Goal: Book appointment/travel/reservation

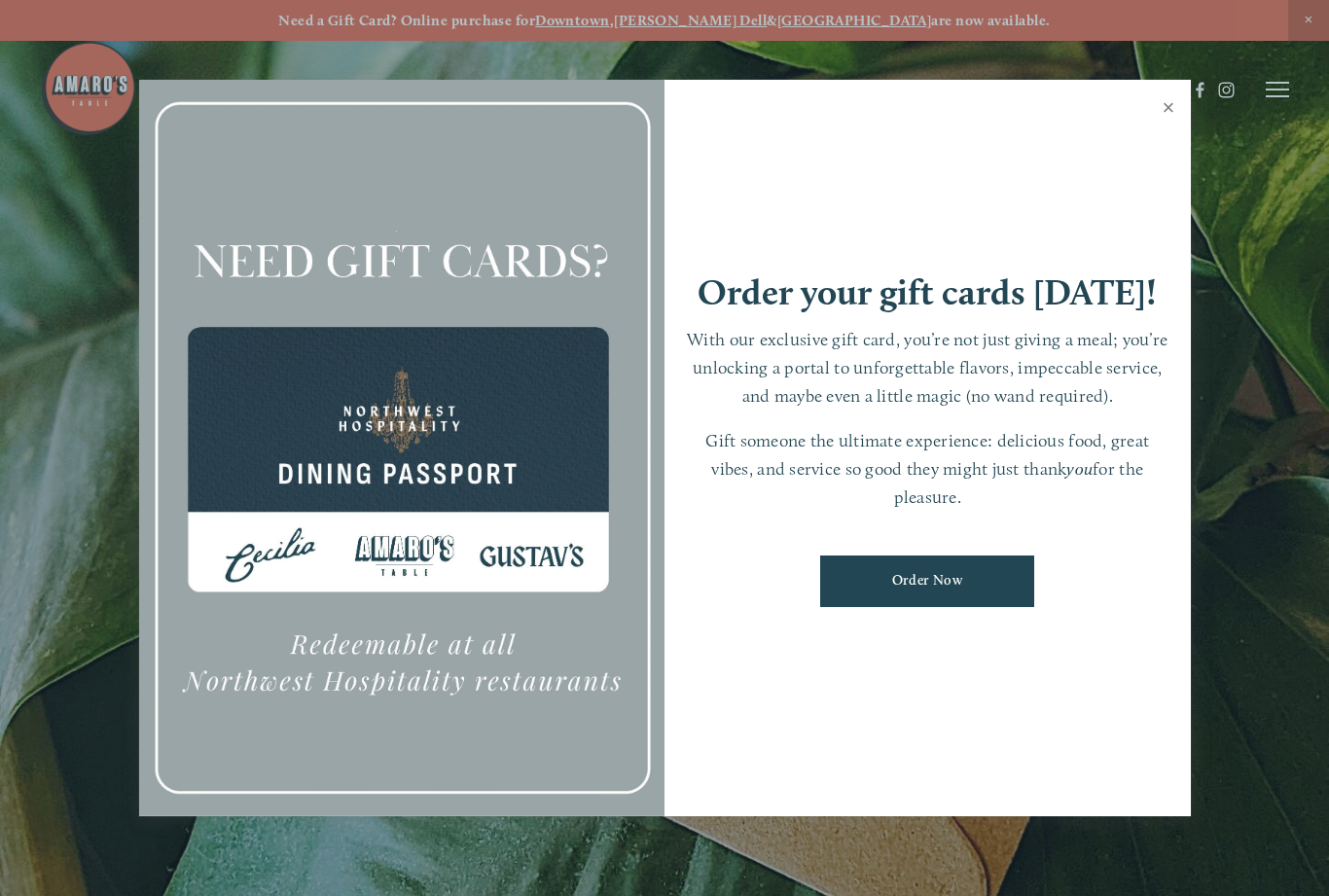
click at [1176, 125] on link "Close" at bounding box center [1169, 110] width 38 height 55
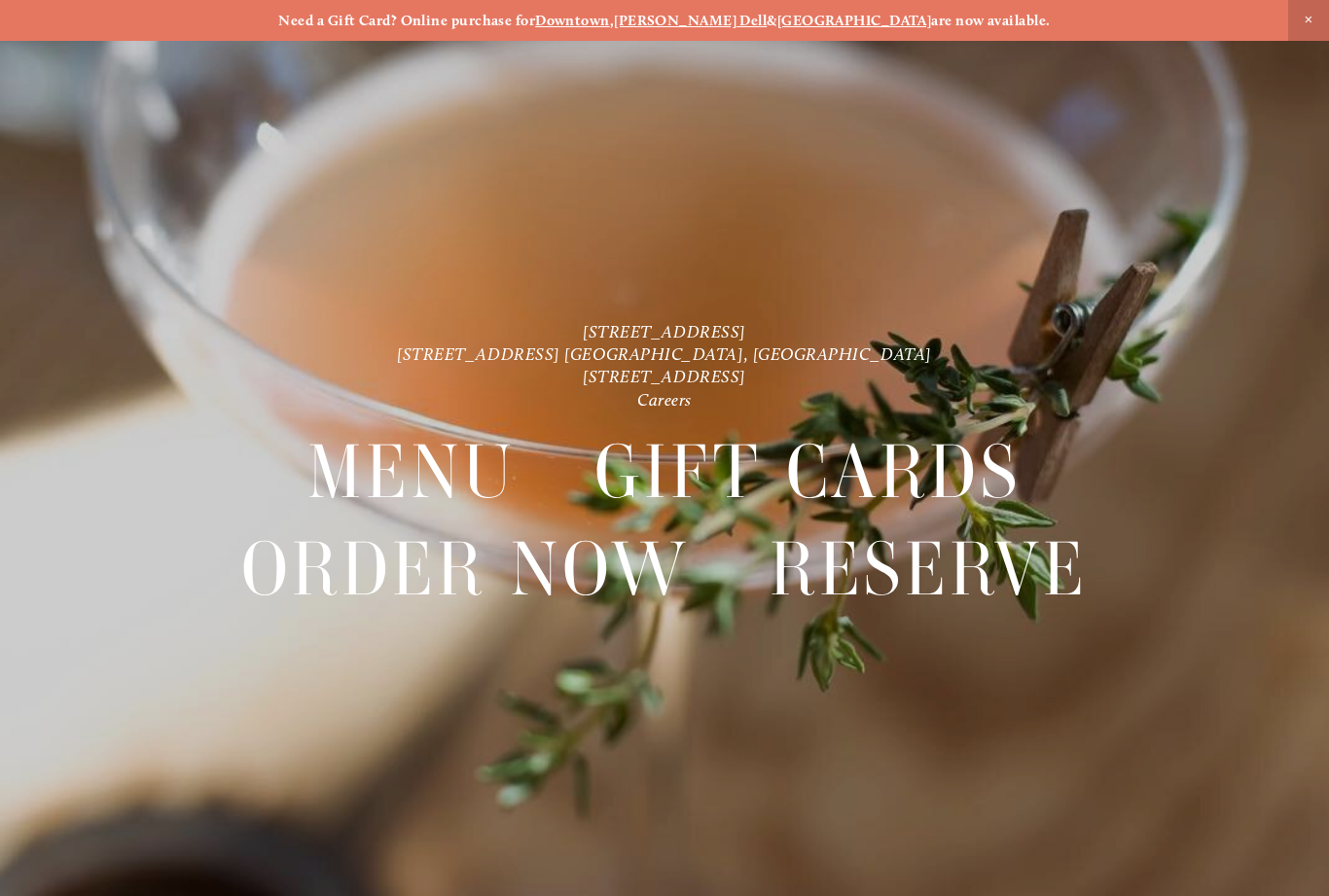
scroll to position [41, 0]
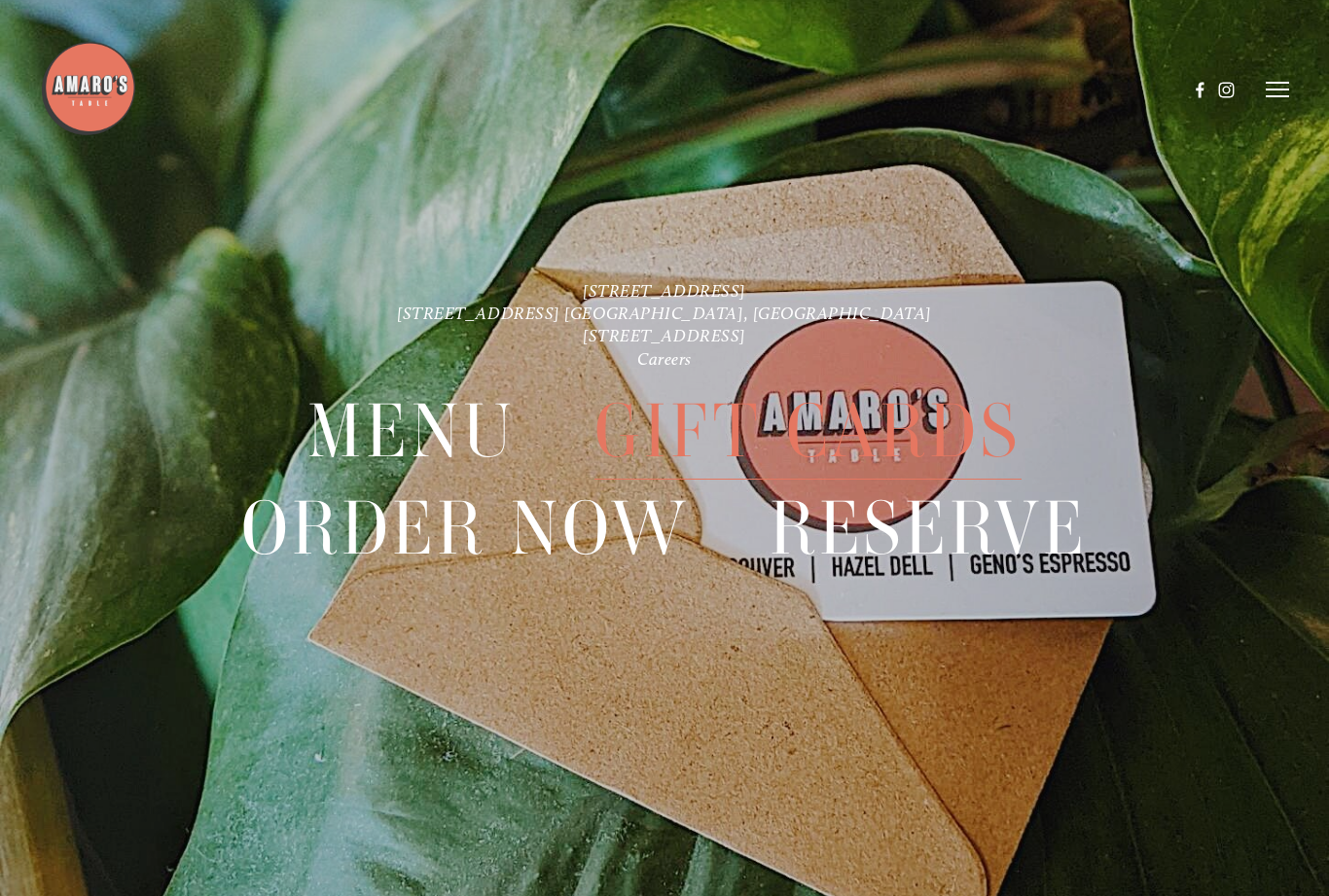
click at [1281, 93] on icon at bounding box center [1277, 90] width 23 height 18
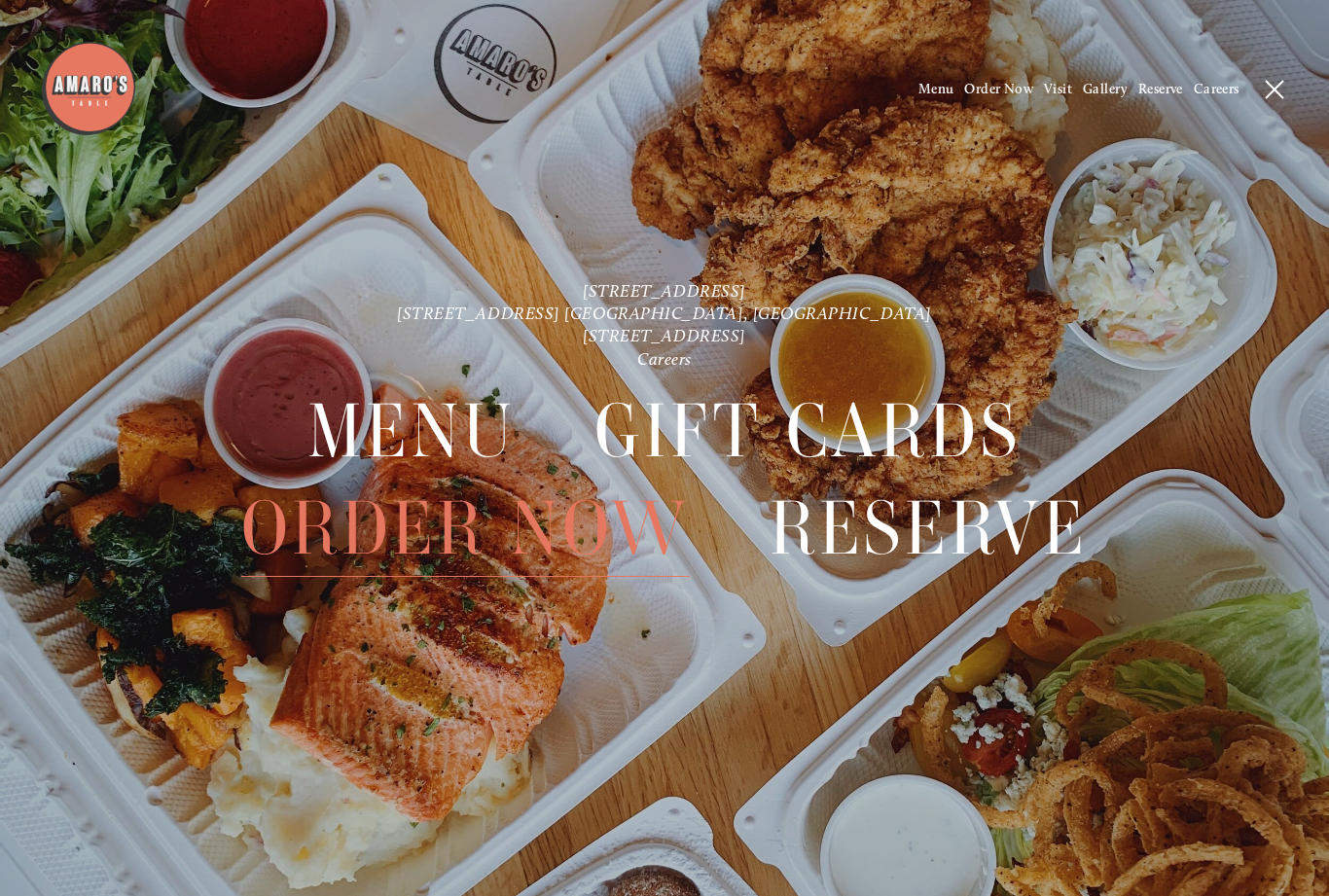
click at [923, 89] on span "Menu" at bounding box center [936, 89] width 36 height 17
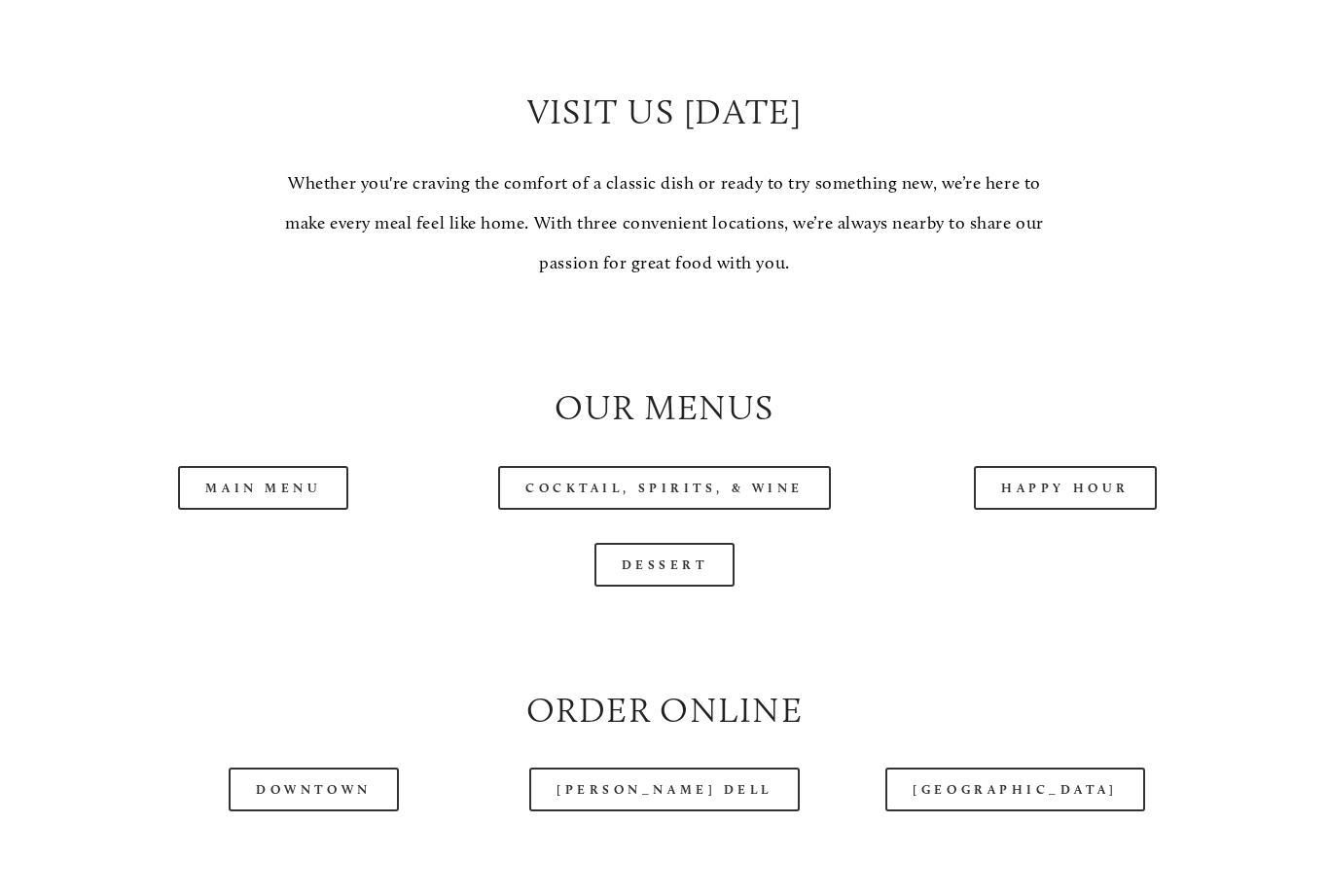
scroll to position [1589, 0]
click at [241, 469] on link "Main Menu" at bounding box center [263, 487] width 170 height 44
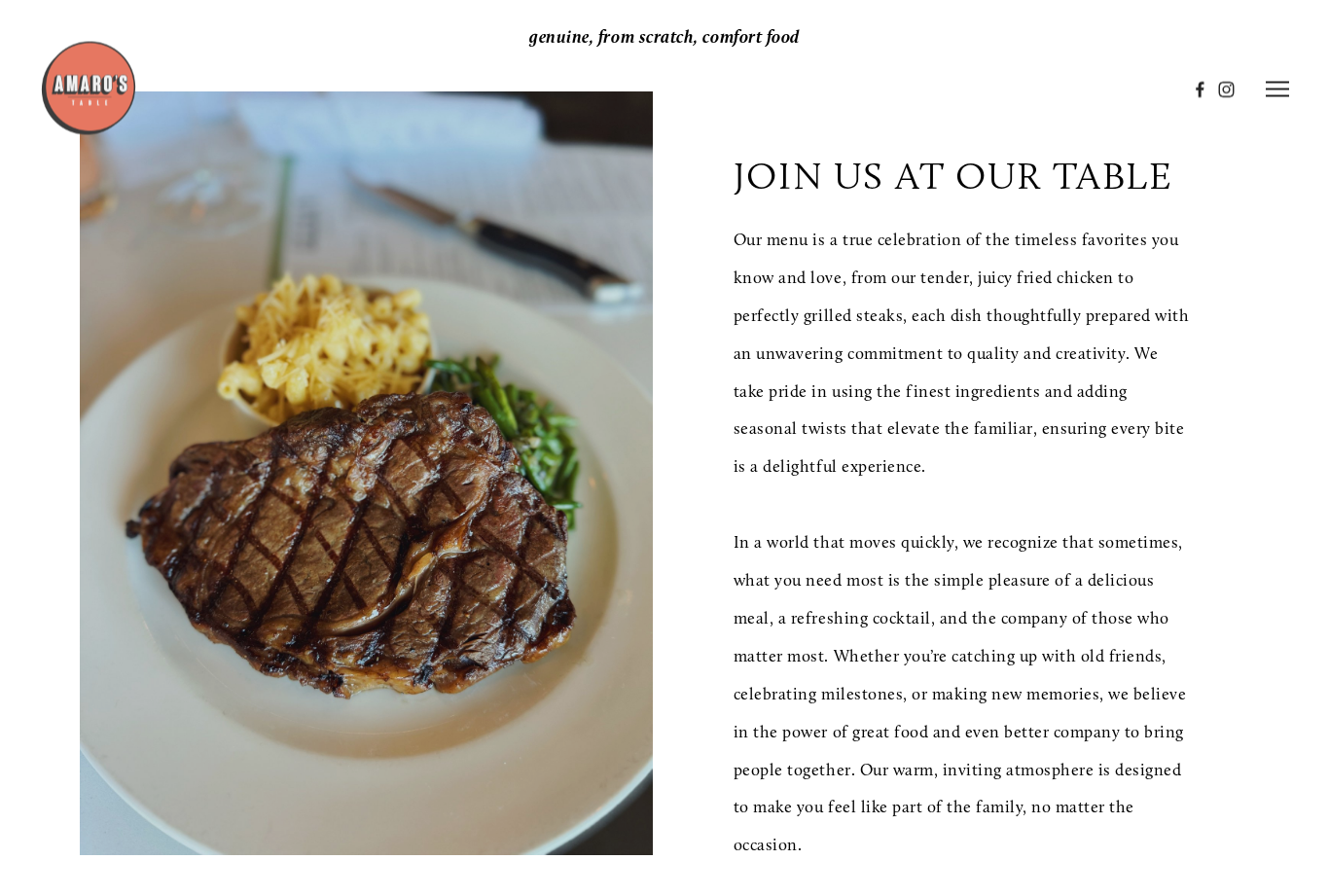
scroll to position [0, 0]
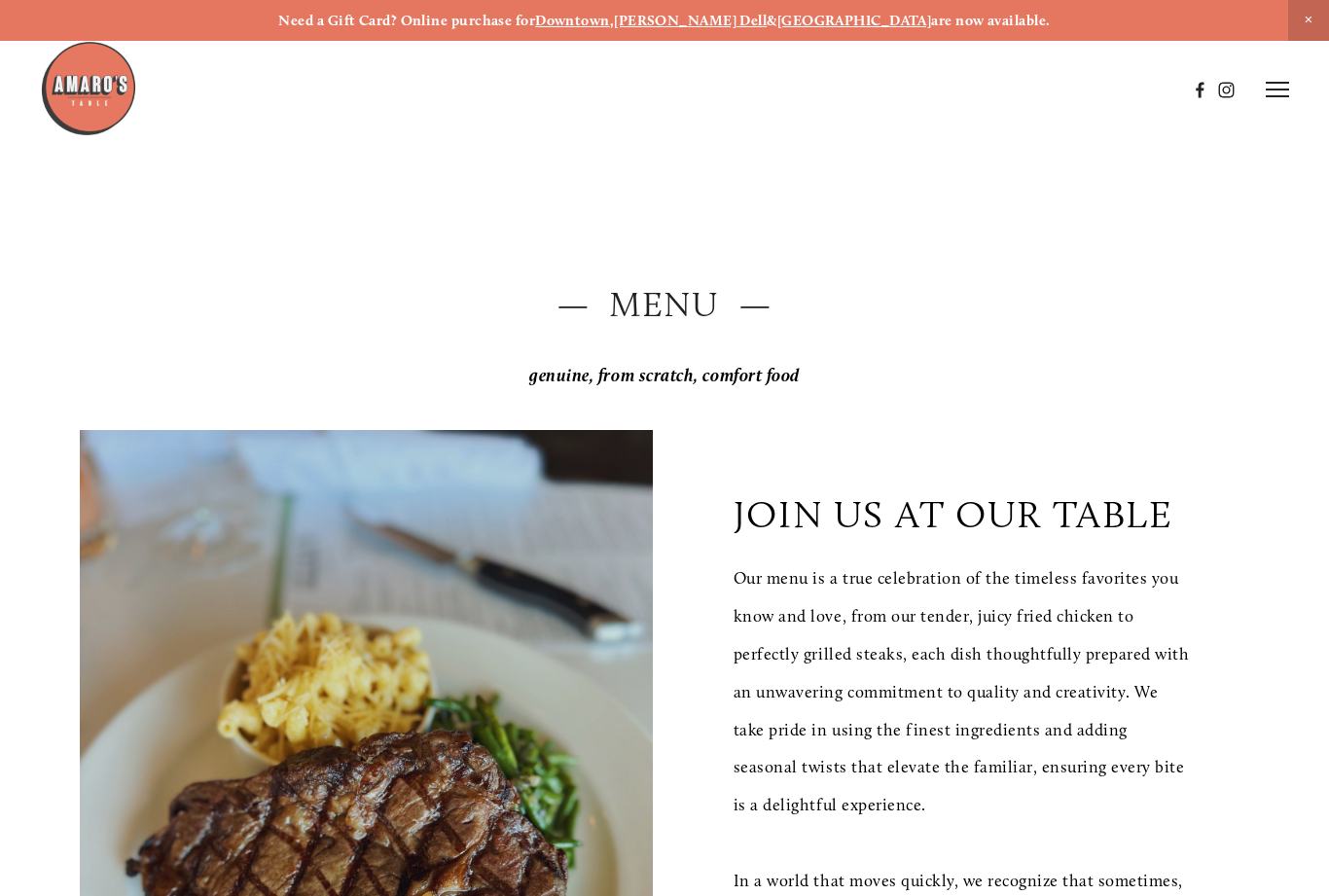
click at [1289, 92] on icon at bounding box center [1277, 90] width 23 height 18
click at [1154, 96] on span "Reserve" at bounding box center [1160, 89] width 45 height 17
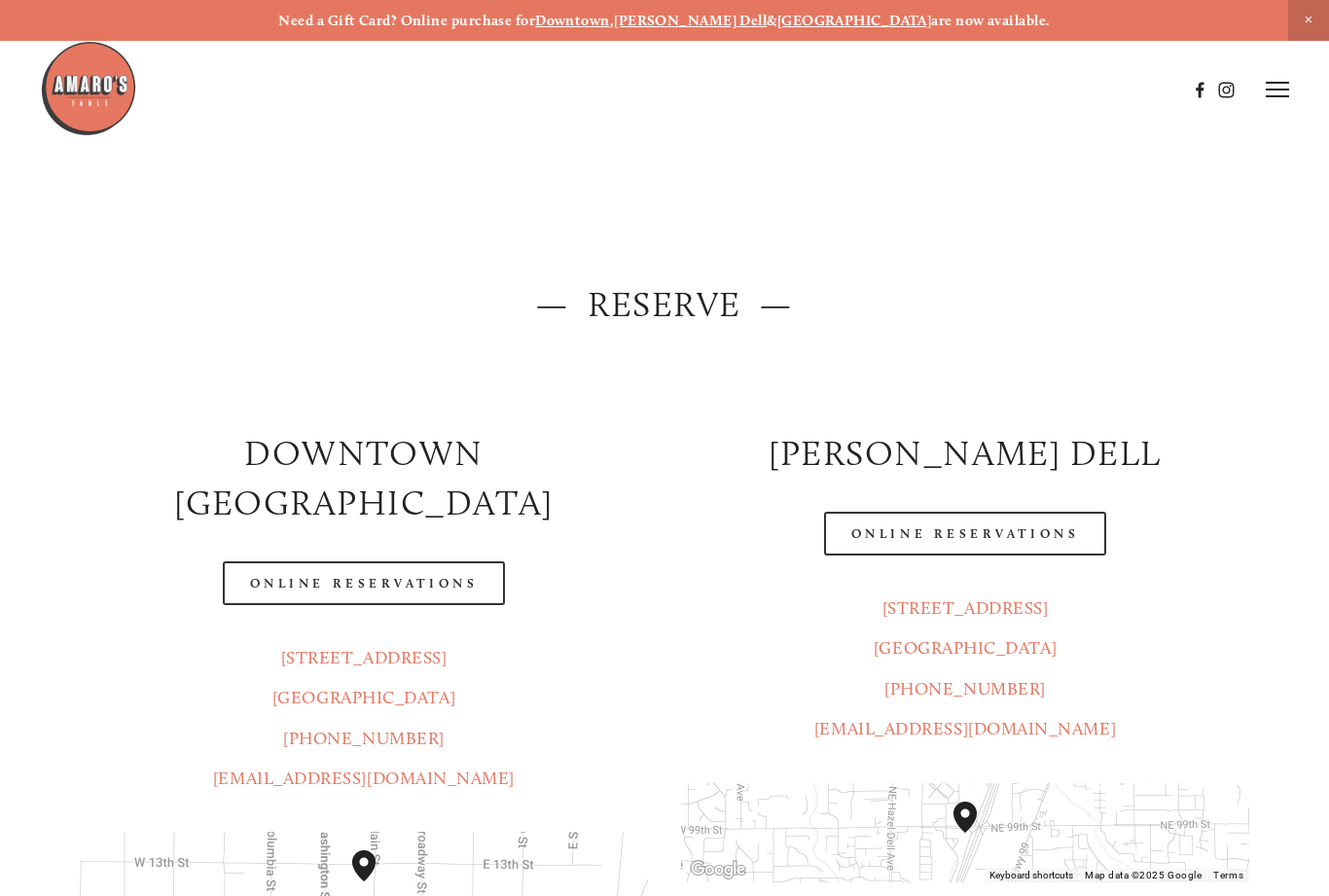
click at [319, 561] on link "Online Reservations" at bounding box center [364, 583] width 282 height 44
